Goal: Information Seeking & Learning: Learn about a topic

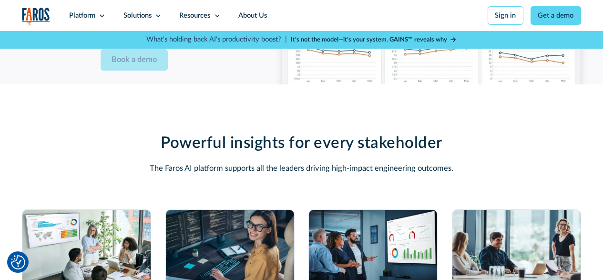
scroll to position [2478, 0]
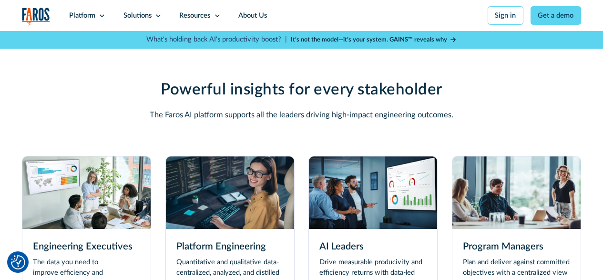
click at [215, 226] on img at bounding box center [230, 192] width 128 height 72
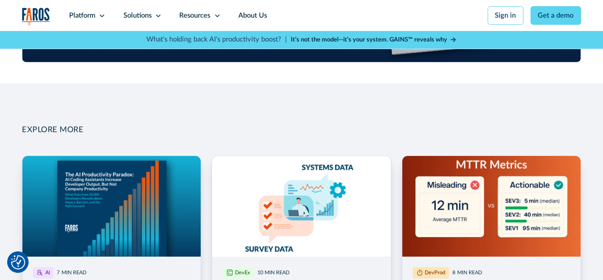
scroll to position [1239, 0]
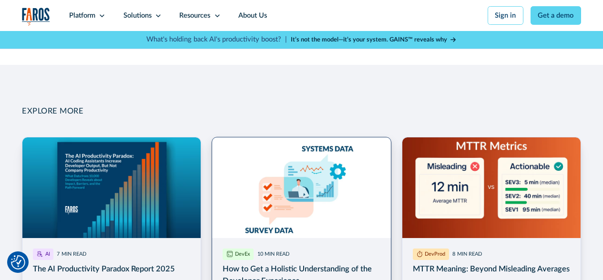
click at [293, 277] on link "More Blog Link" at bounding box center [301, 257] width 179 height 241
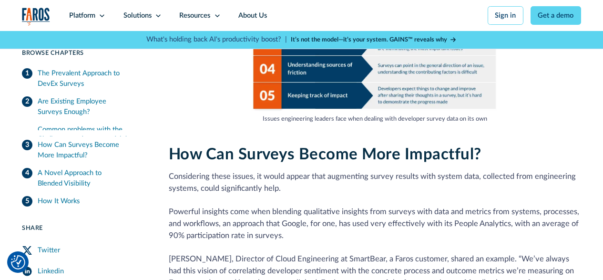
scroll to position [1239, 0]
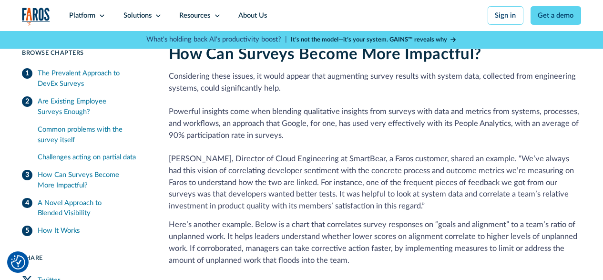
click at [90, 139] on div "Common problems with the survey itself" at bounding box center [93, 134] width 111 height 21
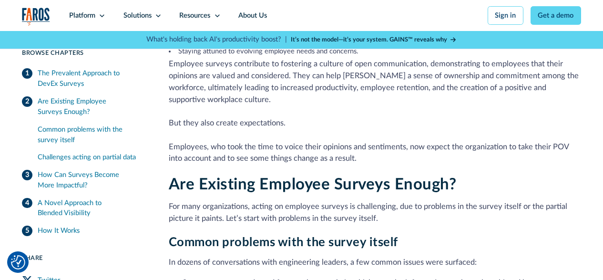
scroll to position [290, 0]
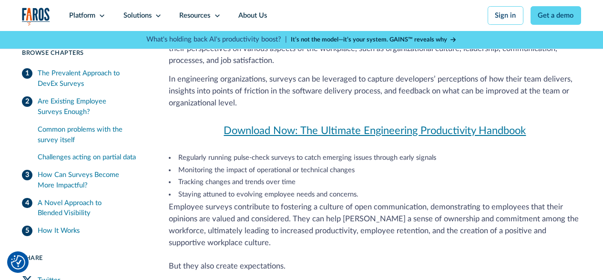
click at [88, 75] on div "The Prevalent Approach to DevEx Surveys" at bounding box center [93, 79] width 111 height 21
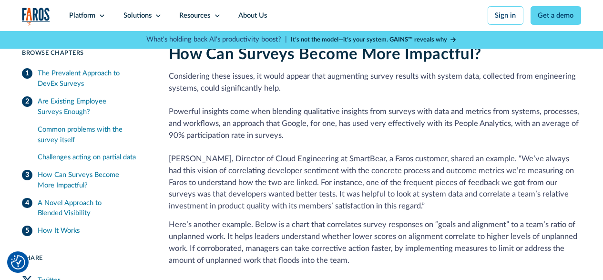
scroll to position [1334, 0]
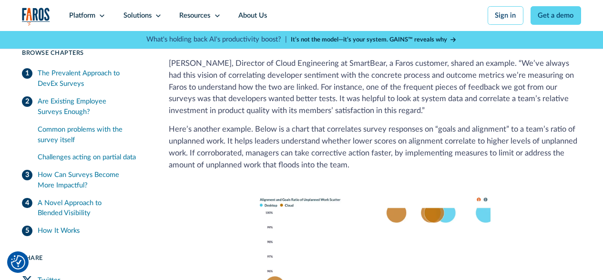
click at [107, 277] on link "Twitter" at bounding box center [85, 280] width 126 height 21
